Goal: Download file/media

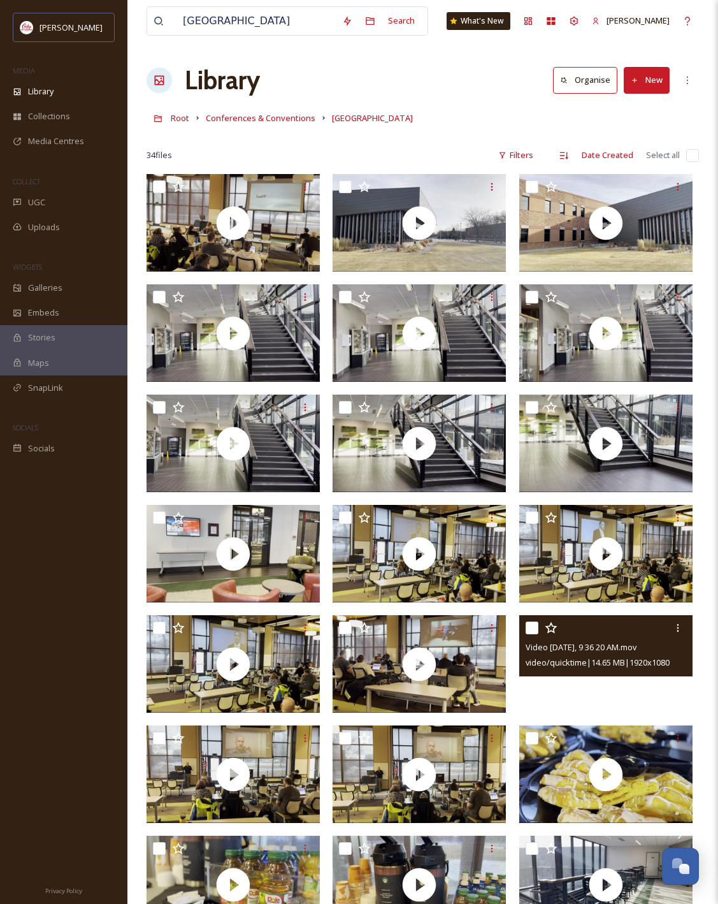
scroll to position [498, 0]
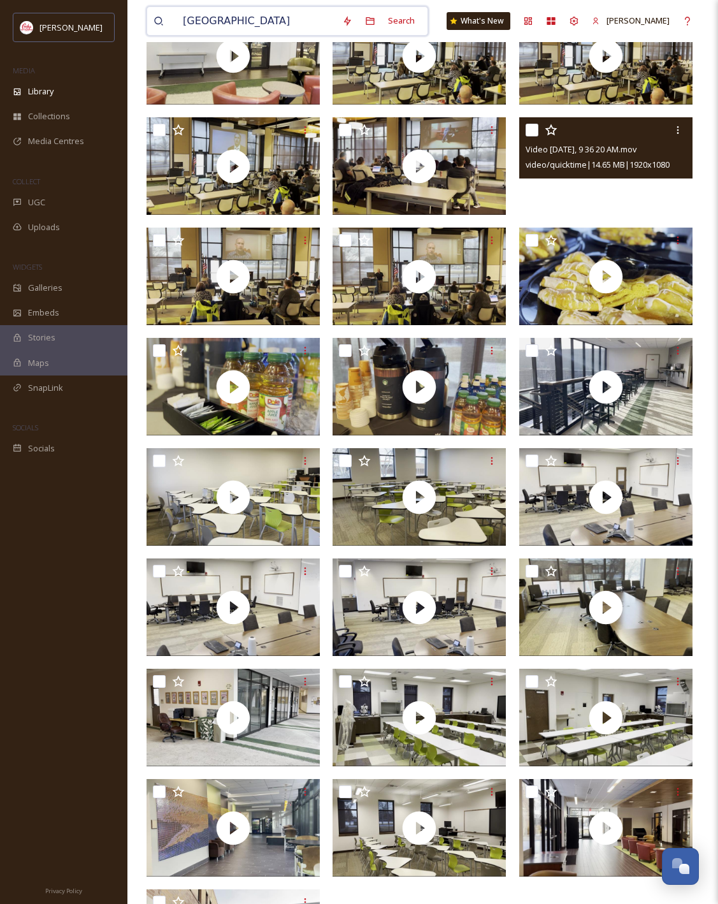
click at [280, 22] on input "[GEOGRAPHIC_DATA]" at bounding box center [256, 21] width 159 height 28
type input "wild west spectacular"
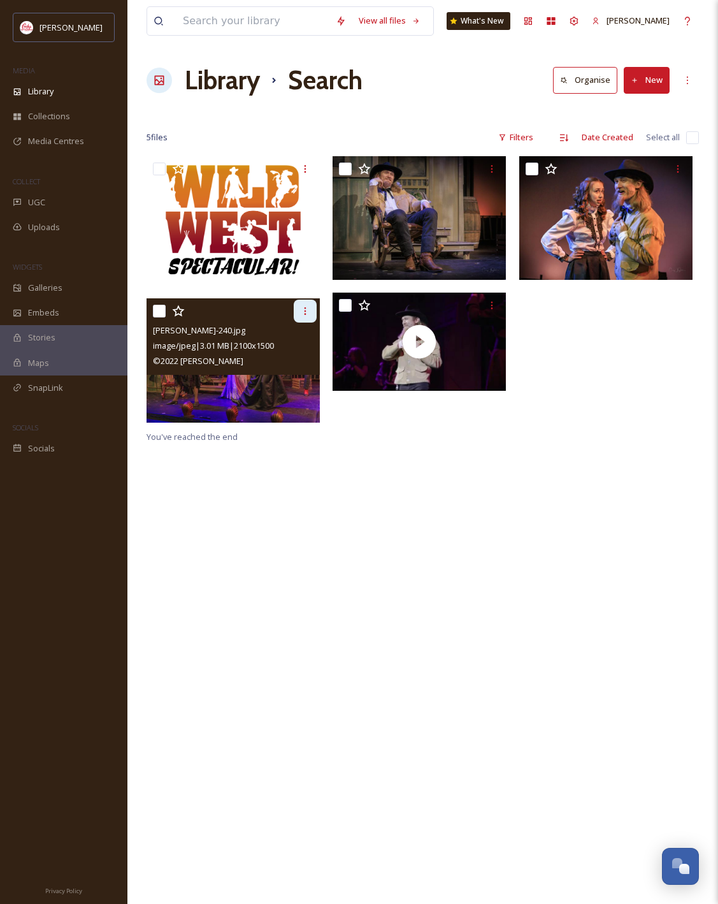
click at [300, 318] on div at bounding box center [305, 311] width 23 height 23
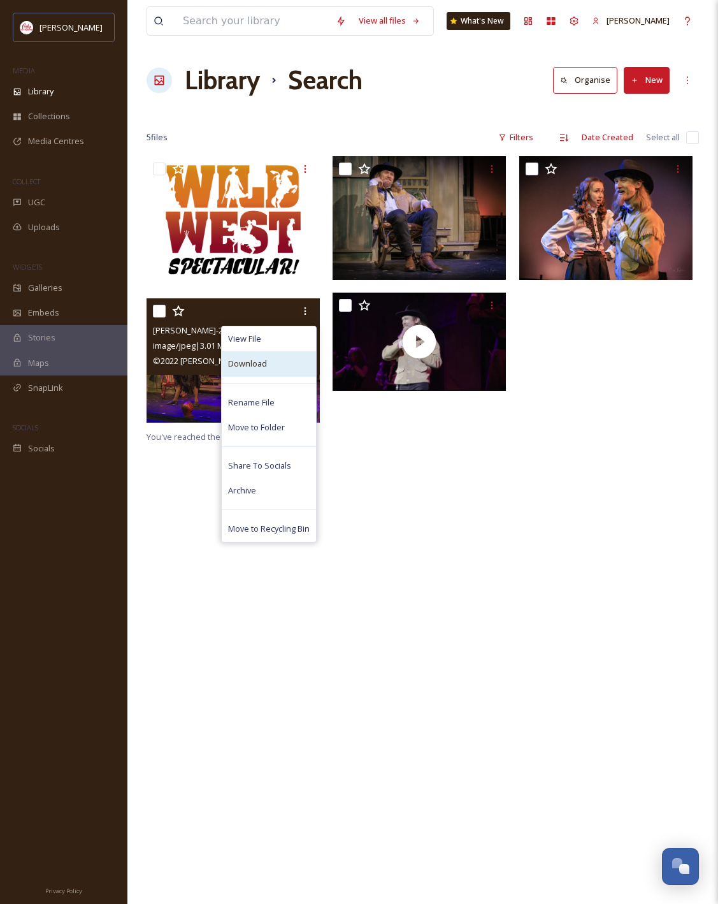
click at [272, 365] on div "Download" at bounding box center [269, 363] width 94 height 25
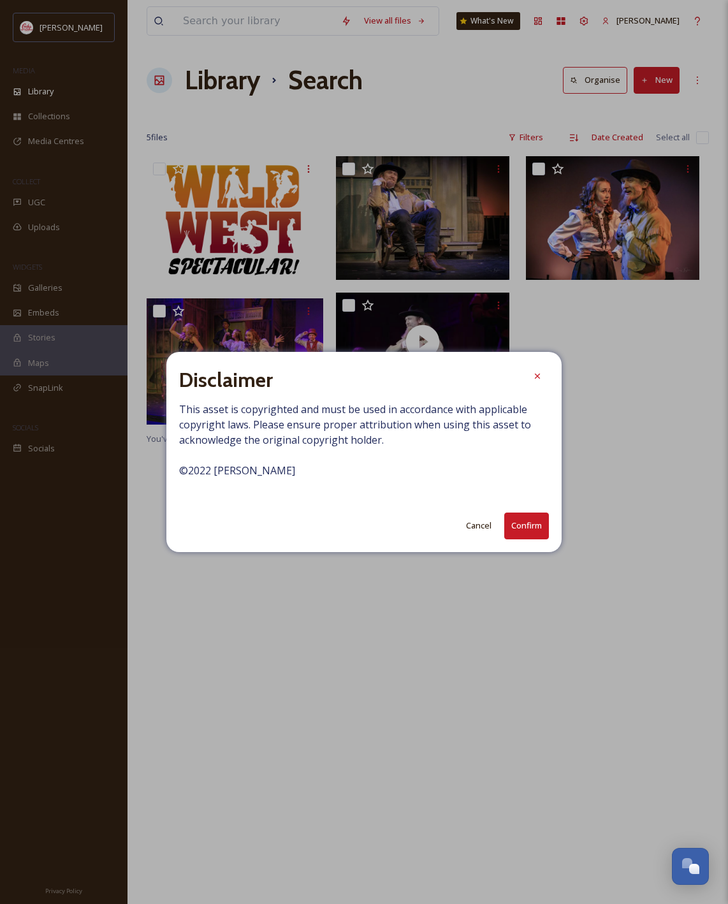
click at [528, 532] on button "Confirm" at bounding box center [526, 525] width 45 height 26
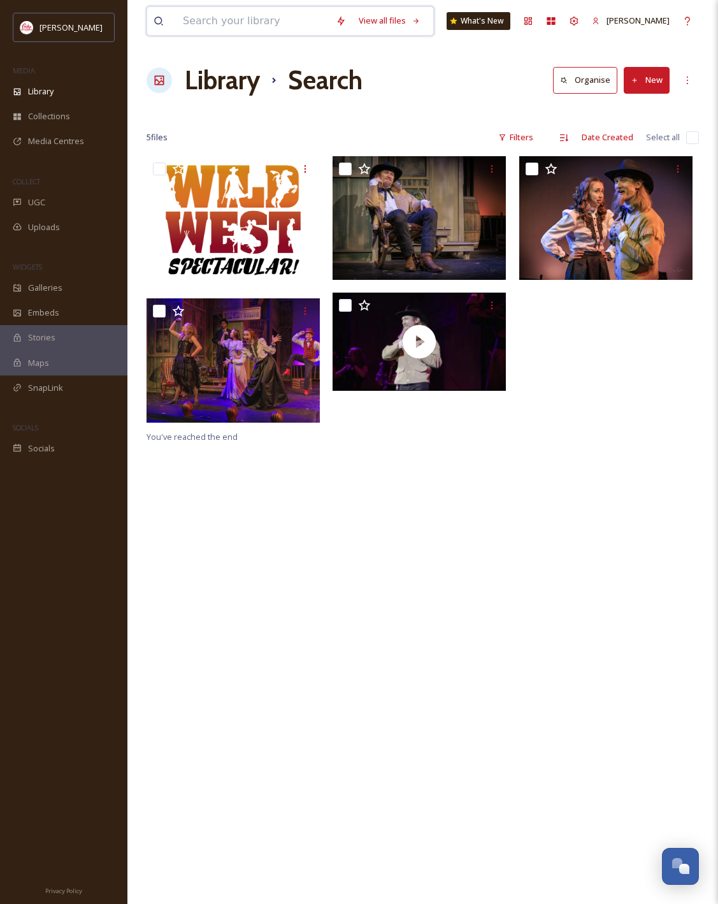
click at [226, 20] on input at bounding box center [253, 21] width 153 height 28
type input "w"
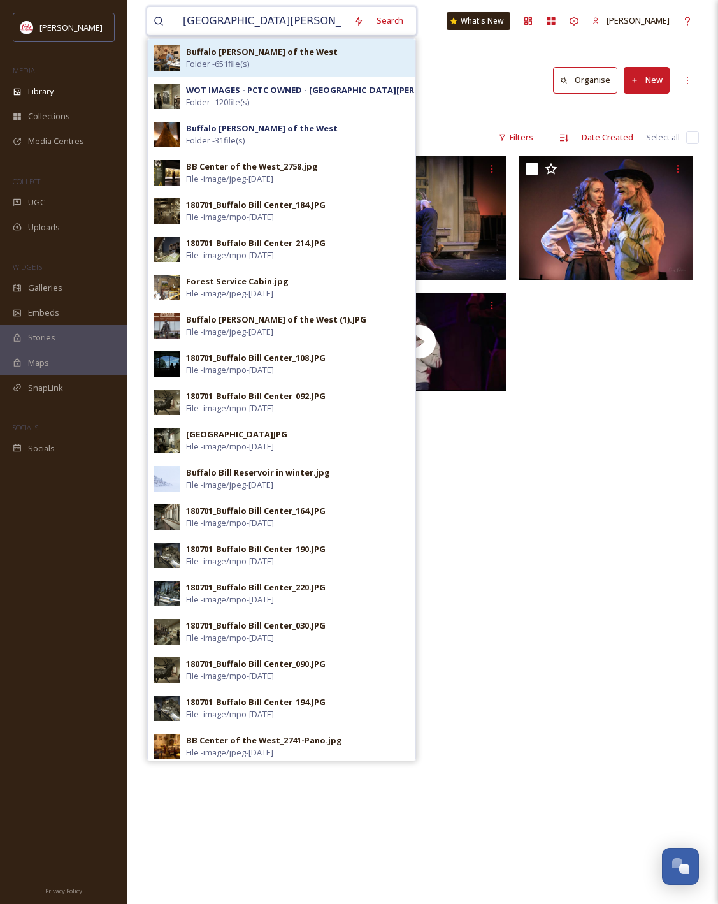
type input "[GEOGRAPHIC_DATA][PERSON_NAME]"
click at [326, 61] on div "Buffalo [PERSON_NAME] of the West Folder - 651 file(s)" at bounding box center [297, 58] width 223 height 24
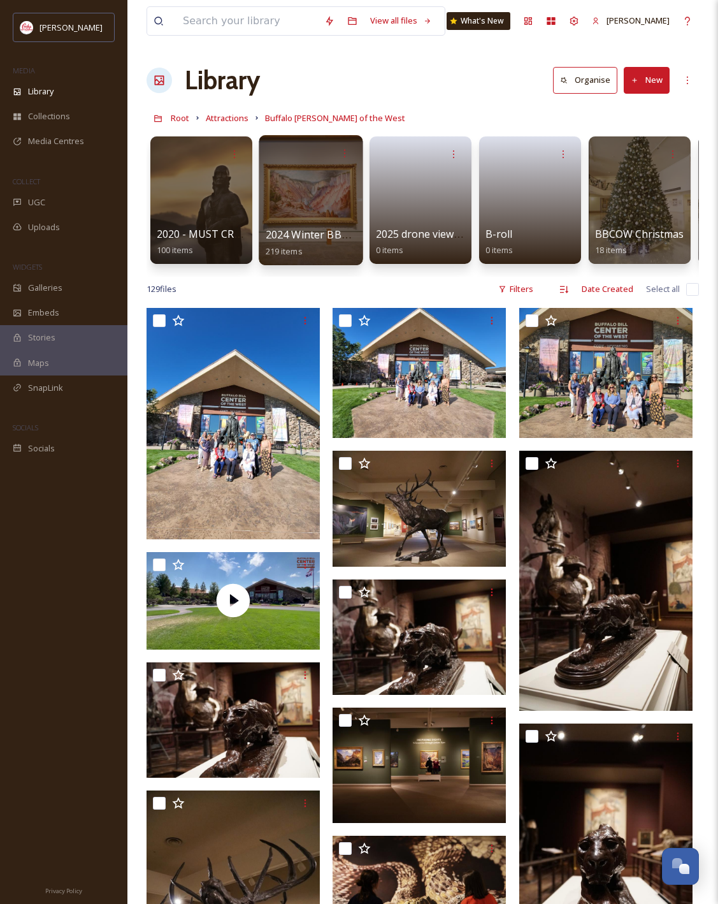
click at [312, 219] on div at bounding box center [311, 200] width 104 height 130
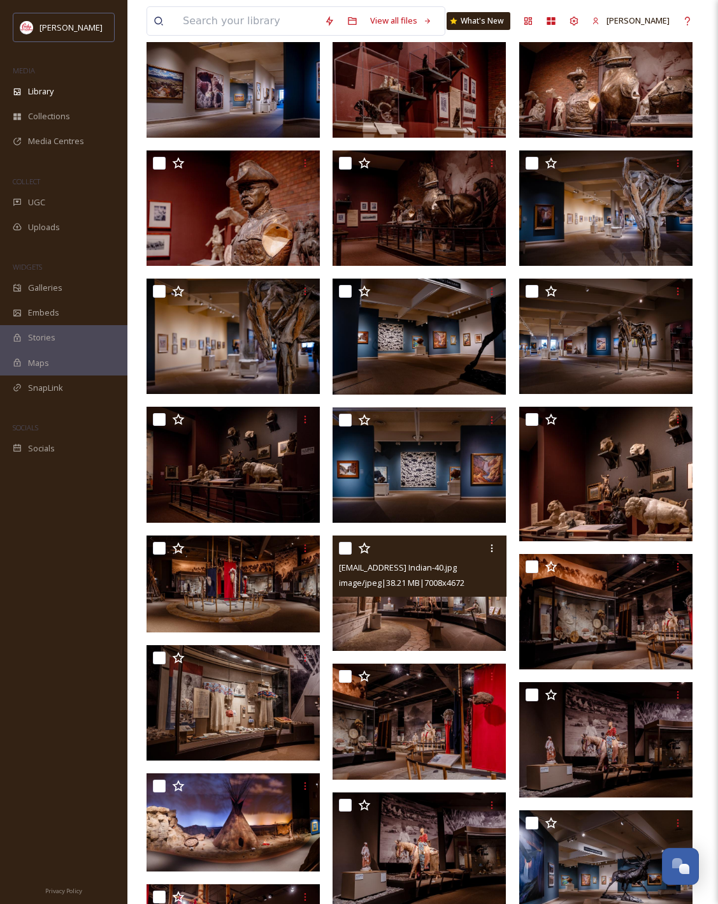
scroll to position [631, 0]
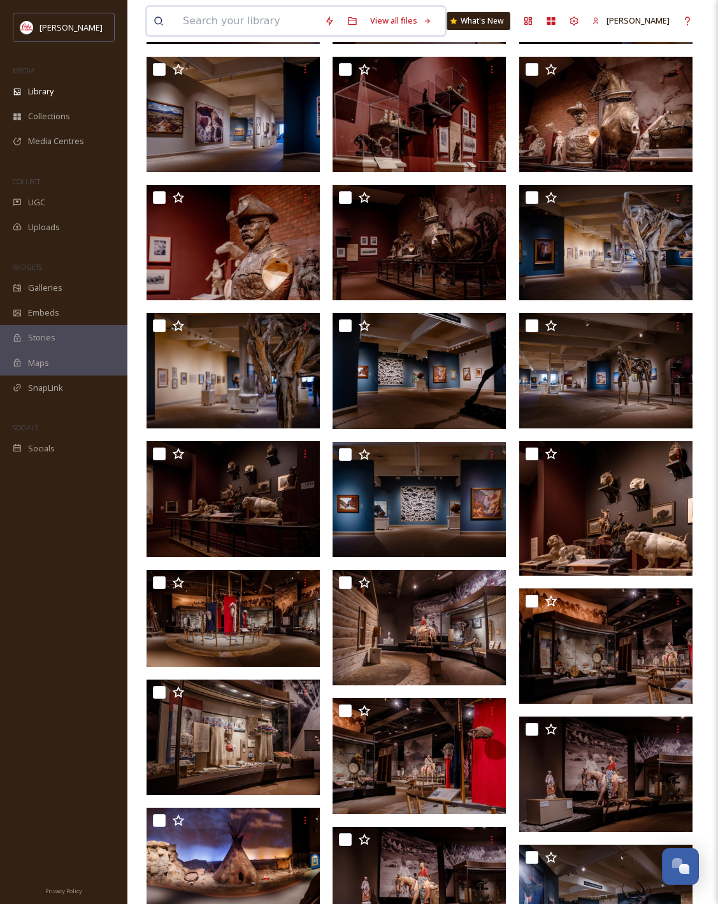
click at [248, 15] on input at bounding box center [247, 21] width 141 height 28
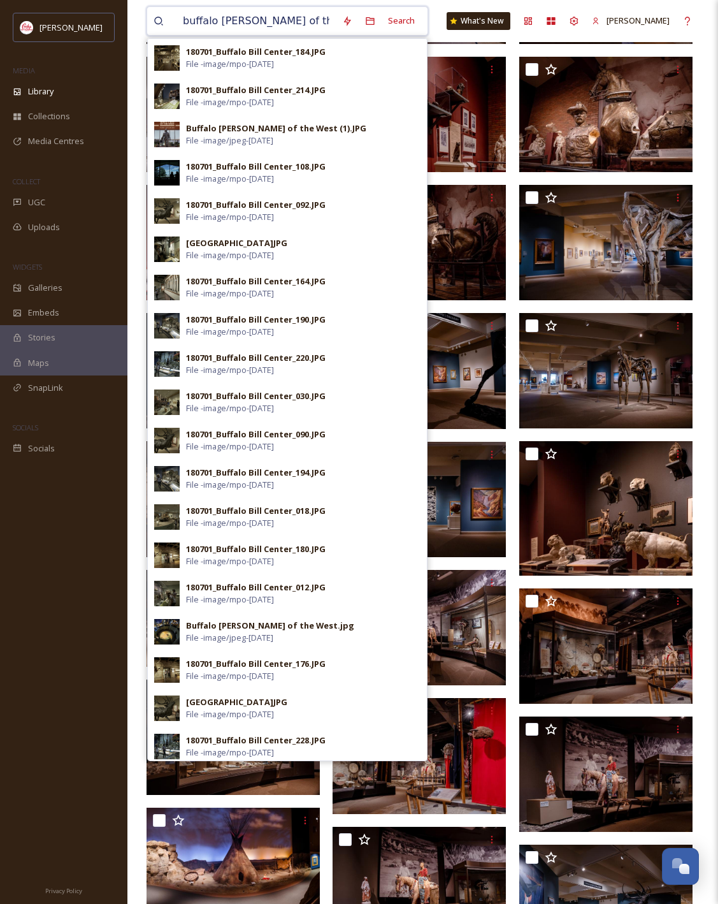
type input "buffalo [PERSON_NAME] of the west"
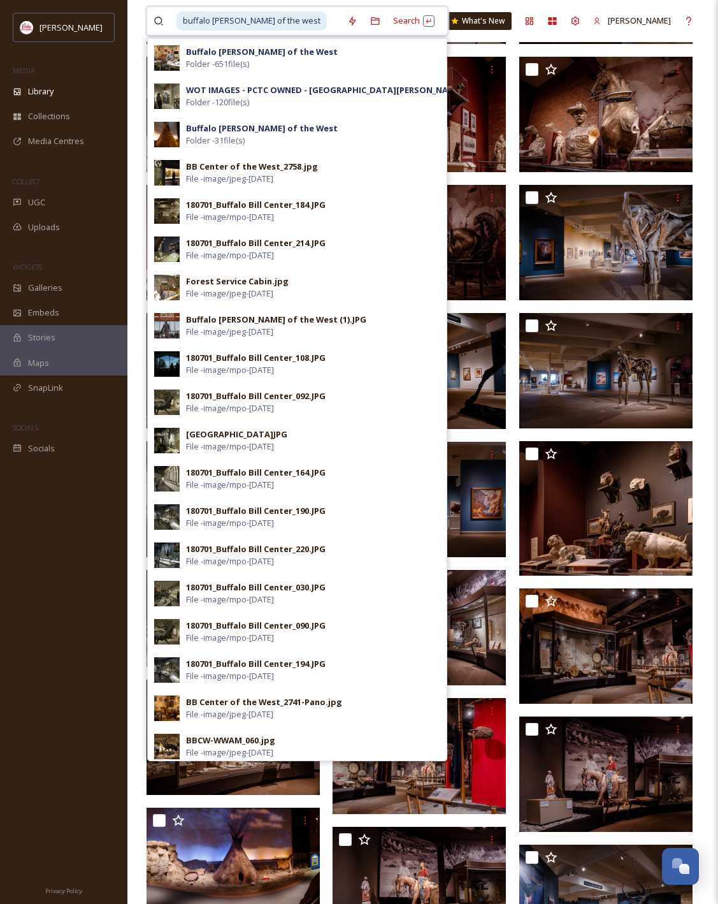
click at [328, 16] on input at bounding box center [334, 21] width 13 height 28
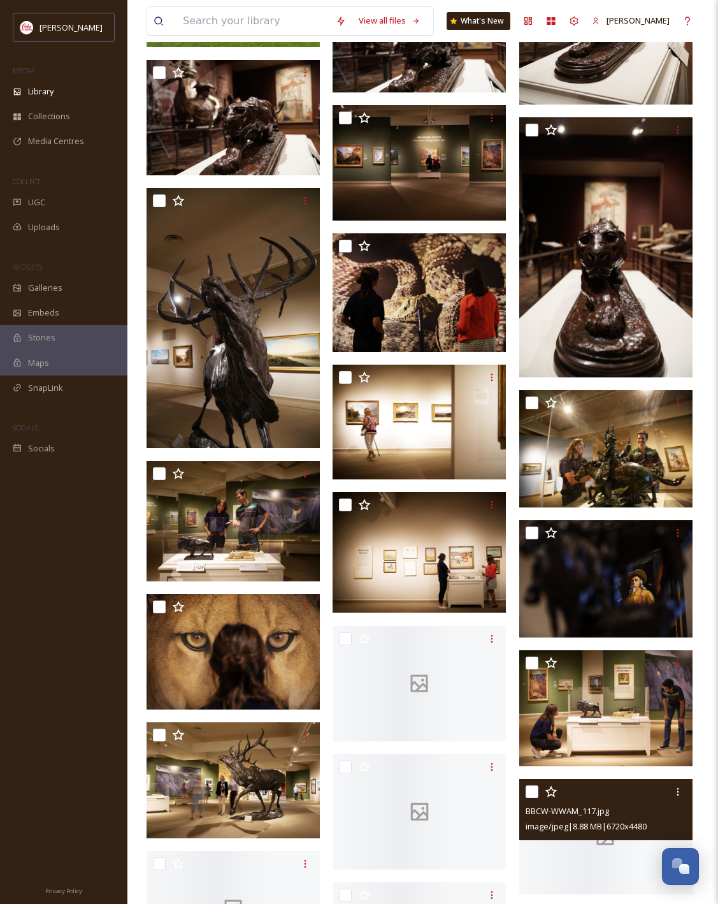
scroll to position [1162, 0]
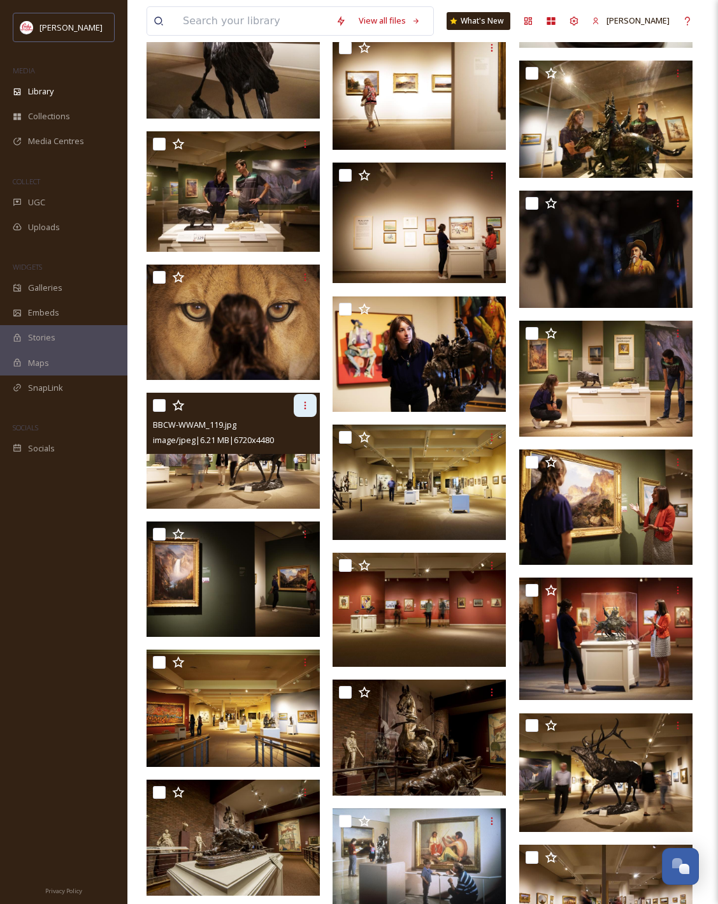
click at [301, 399] on div at bounding box center [305, 405] width 23 height 23
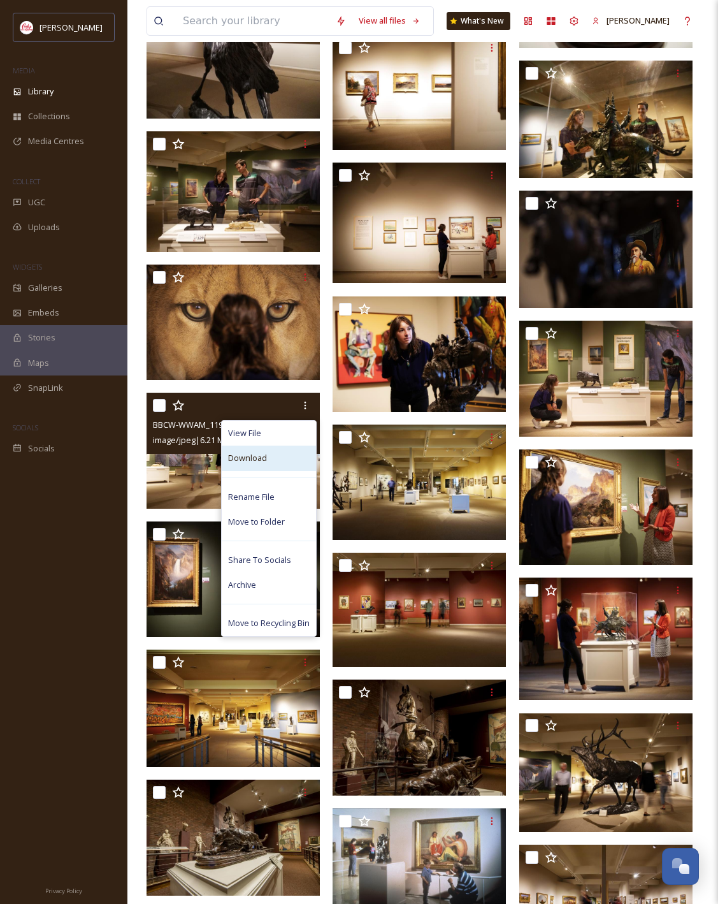
click at [271, 456] on div "Download" at bounding box center [269, 458] width 94 height 25
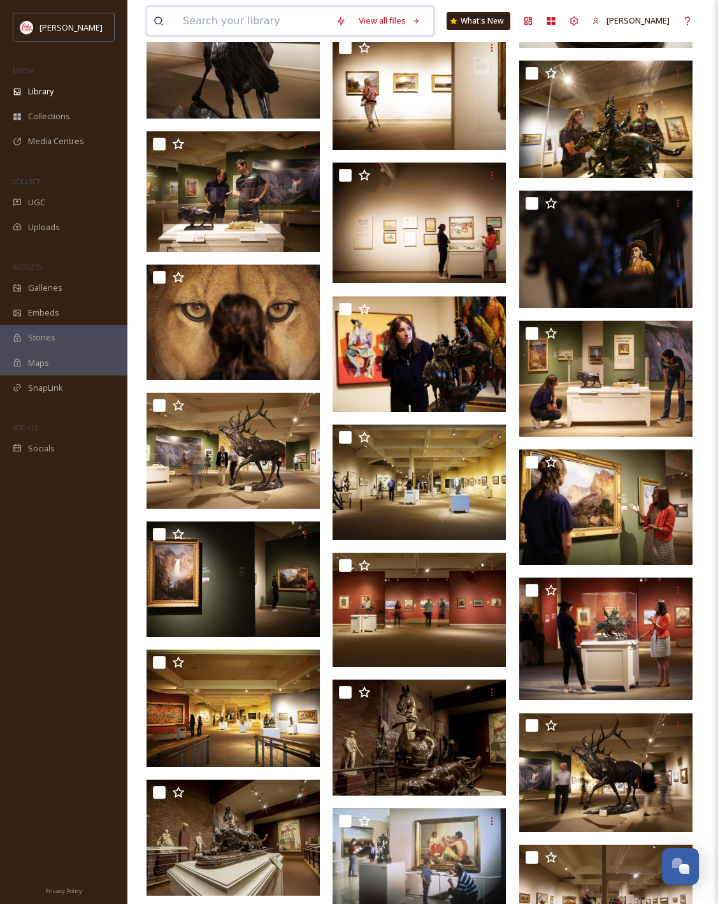
click at [197, 20] on input at bounding box center [253, 21] width 153 height 28
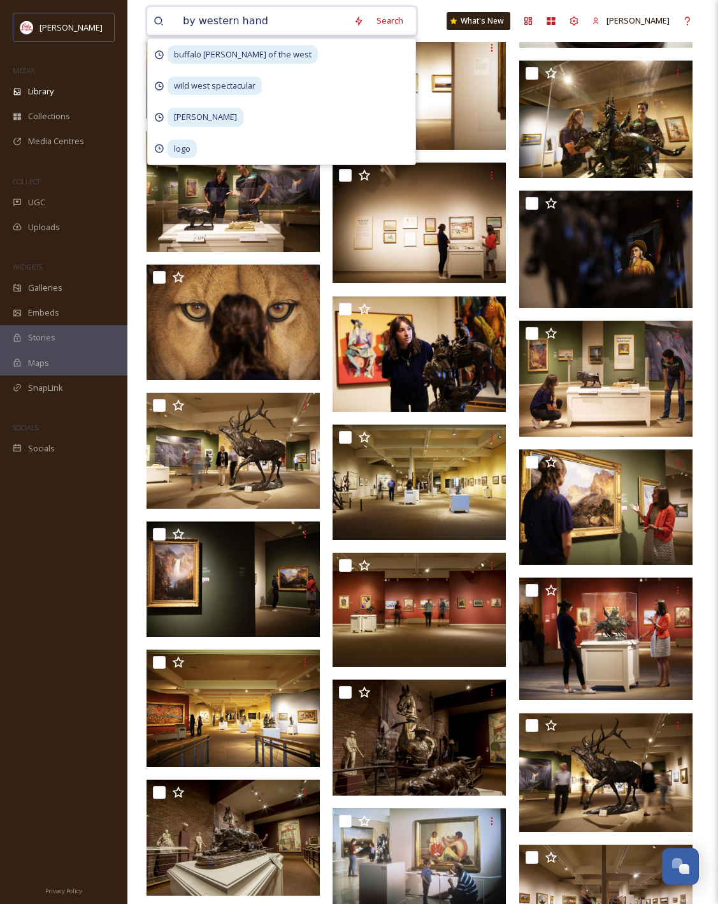
type input "by western hands"
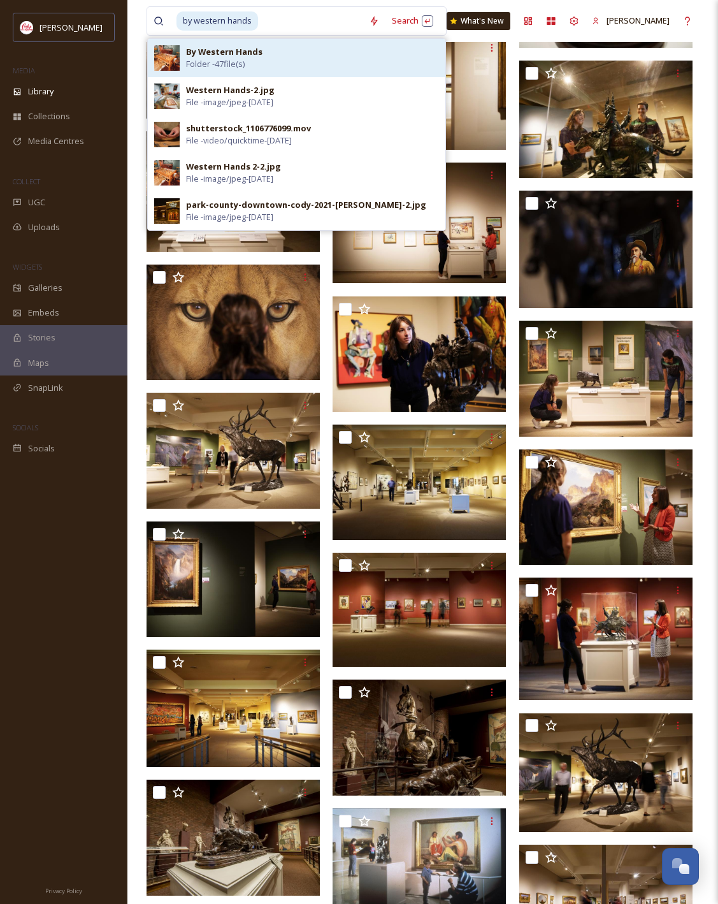
click at [305, 47] on div "By Western Hands Folder - 47 file(s)" at bounding box center [312, 58] width 253 height 24
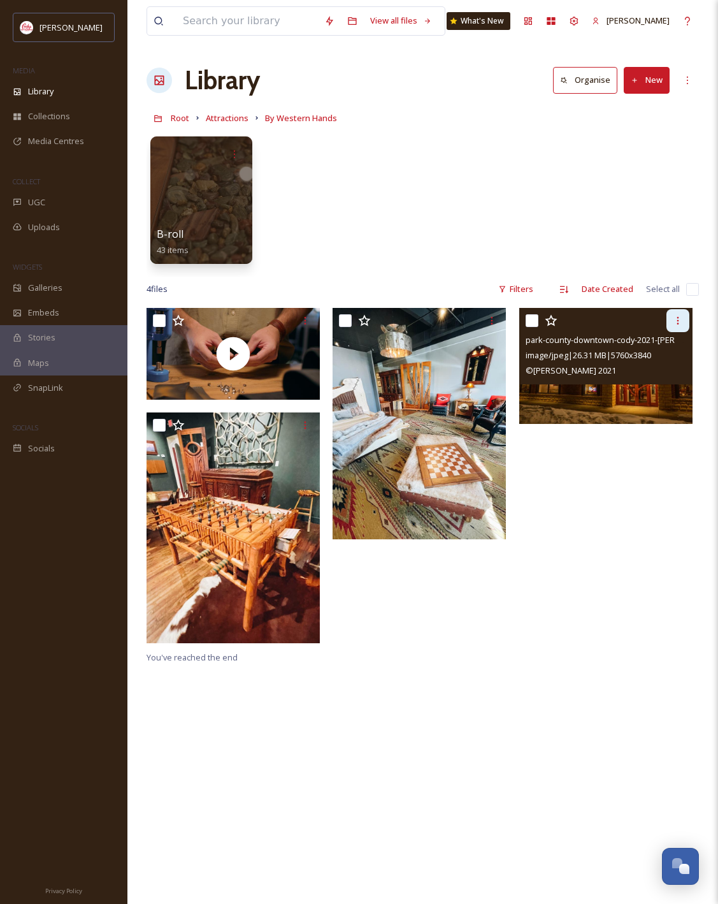
click at [683, 316] on icon at bounding box center [678, 320] width 10 height 10
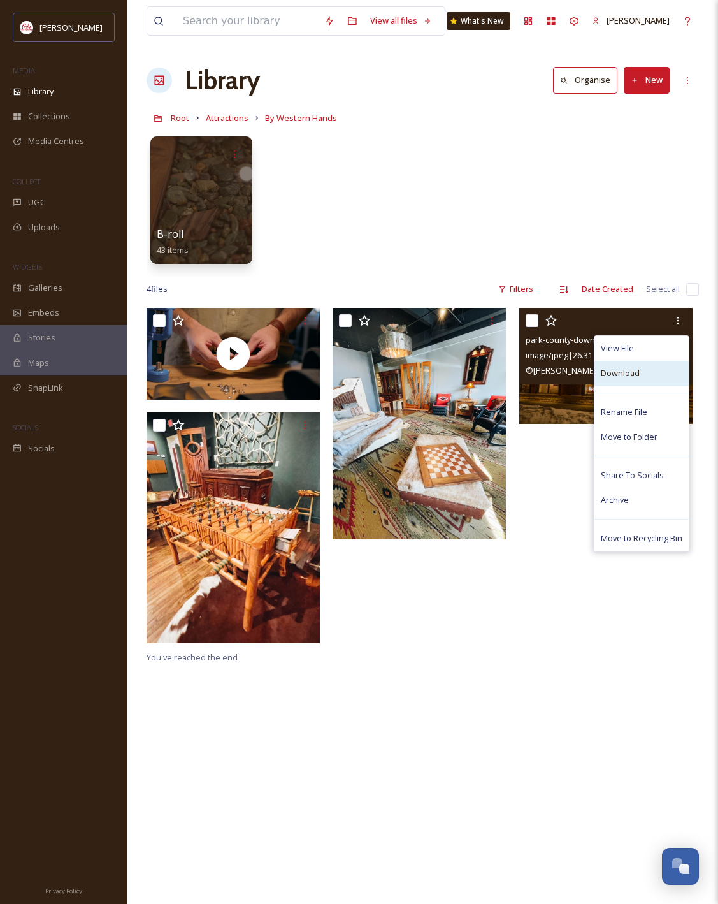
click at [637, 373] on span "Download" at bounding box center [620, 373] width 39 height 12
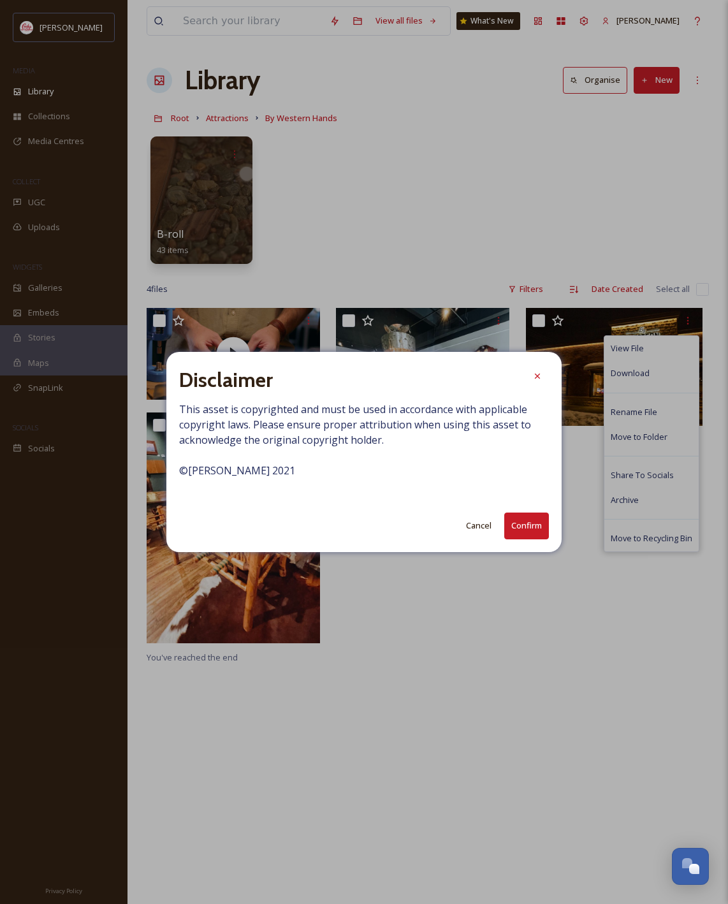
click at [515, 528] on button "Confirm" at bounding box center [526, 525] width 45 height 26
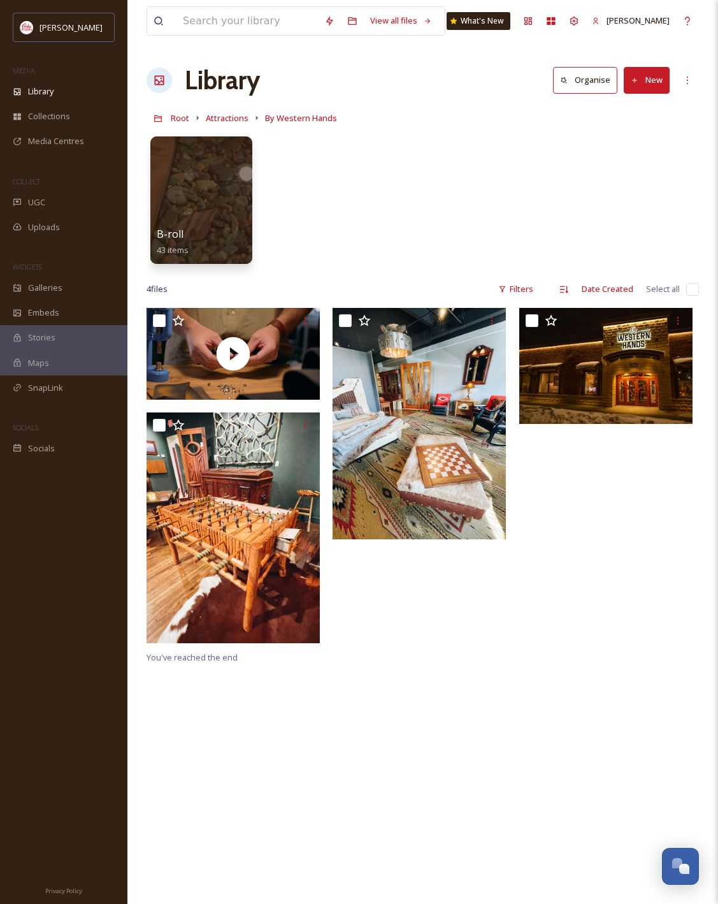
click at [338, 221] on div "B-roll 43 items" at bounding box center [423, 203] width 553 height 147
